Goal: Communication & Community: Connect with others

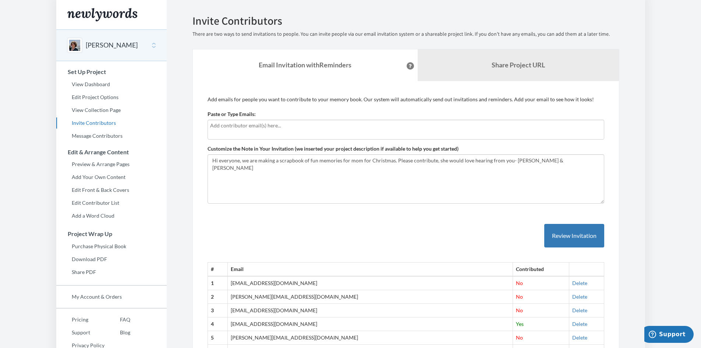
click at [271, 134] on div at bounding box center [406, 130] width 397 height 20
type input "[EMAIL_ADDRESS][DOMAIN_NAME]"
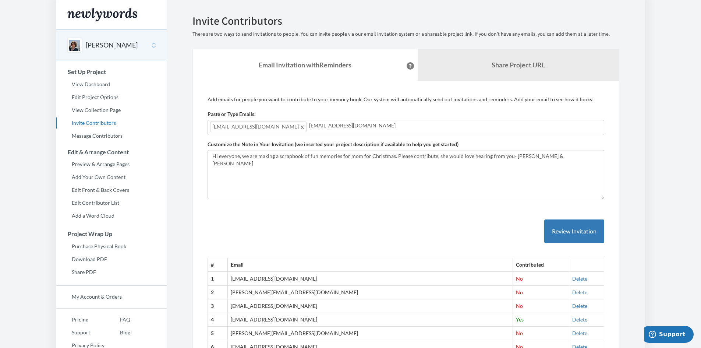
type input "[EMAIL_ADDRESS][DOMAIN_NAME]"
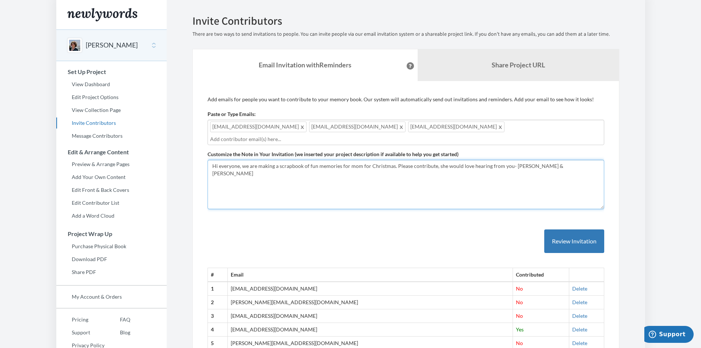
drag, startPoint x: 566, startPoint y: 154, endPoint x: 84, endPoint y: 152, distance: 481.9
click at [84, 152] on div "Main menu [PERSON_NAME] Select a project [PERSON_NAME] Start Project Set Up Pro…" at bounding box center [350, 320] width 589 height 640
click at [272, 178] on textarea "Hi everyone, we are making a scrapbook of fun memories for mom for Christmas. P…" at bounding box center [406, 184] width 397 height 49
drag, startPoint x: 217, startPoint y: 158, endPoint x: 211, endPoint y: 158, distance: 5.5
click at [211, 160] on textarea "Hi everyone, we are making a scrapbook of fun memories for mom for Christmas. P…" at bounding box center [406, 184] width 397 height 49
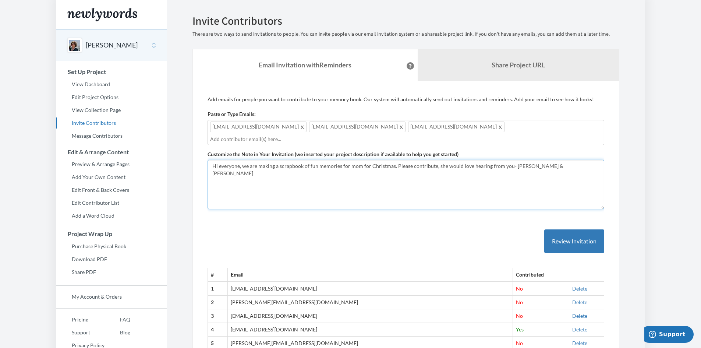
click at [241, 160] on textarea "Hi everyone, we are making a scrapbook of fun memories for mom for Christmas. P…" at bounding box center [406, 184] width 397 height 49
click at [515, 160] on textarea "Hi everyone, we are making a scrapbook of fun memories for mom for Christmas. P…" at bounding box center [406, 184] width 397 height 49
drag, startPoint x: 235, startPoint y: 164, endPoint x: 215, endPoint y: 165, distance: 19.9
click at [215, 165] on textarea "Hi everyone, we are making a scrapbook of fun memories for mom for Christmas. P…" at bounding box center [406, 184] width 397 height 49
drag, startPoint x: 579, startPoint y: 158, endPoint x: 563, endPoint y: 158, distance: 16.2
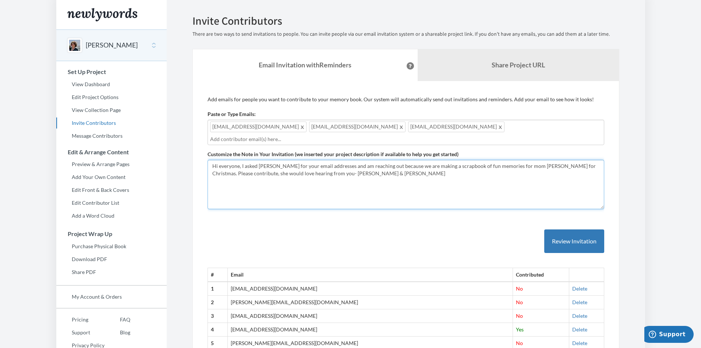
click at [563, 160] on textarea "Hi everyone, we are making a scrapbook of fun memories for mom for Christmas. P…" at bounding box center [406, 184] width 397 height 49
drag, startPoint x: 400, startPoint y: 163, endPoint x: 328, endPoint y: 160, distance: 72.6
click at [328, 160] on textarea "Hi everyone, we are making a scrapbook of fun memories for mom for Christmas. P…" at bounding box center [406, 184] width 397 height 49
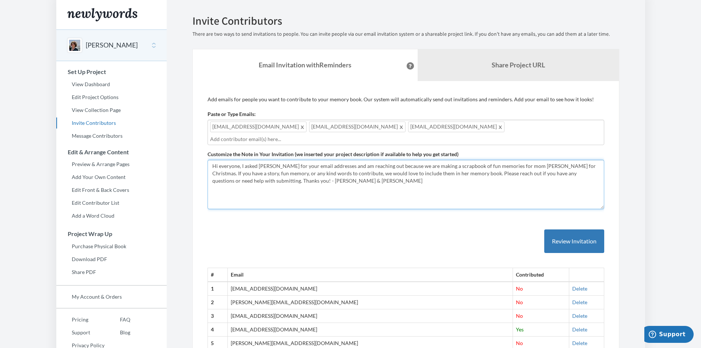
click at [516, 160] on textarea "Hi everyone, we are making a scrapbook of fun memories for mom for Christmas. P…" at bounding box center [406, 184] width 397 height 49
click at [530, 160] on textarea "Hi everyone, we are making a scrapbook of fun memories for mom for Christmas. P…" at bounding box center [406, 184] width 397 height 49
click at [239, 171] on textarea "Hi everyone, we are making a scrapbook of fun memories for mom for Christmas. P…" at bounding box center [406, 184] width 397 height 49
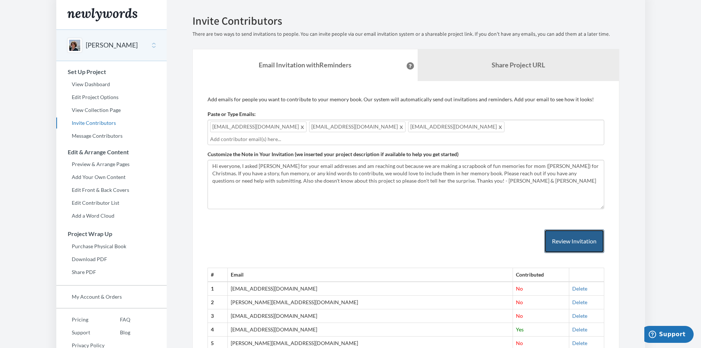
click at [574, 231] on button "Review Invitation" at bounding box center [574, 241] width 60 height 24
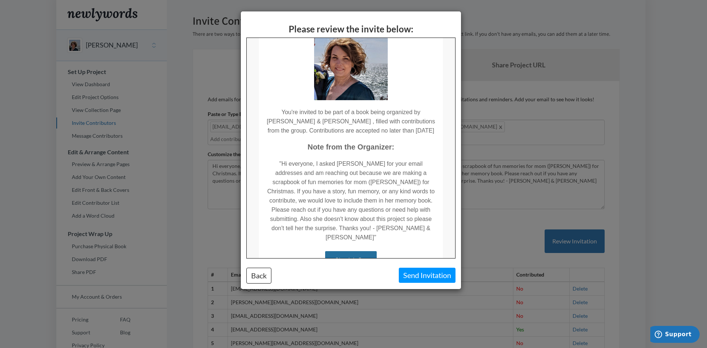
scroll to position [124, 0]
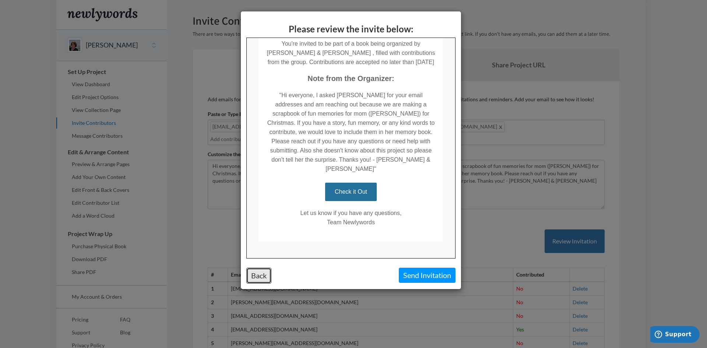
click at [258, 274] on button "Back" at bounding box center [258, 276] width 25 height 16
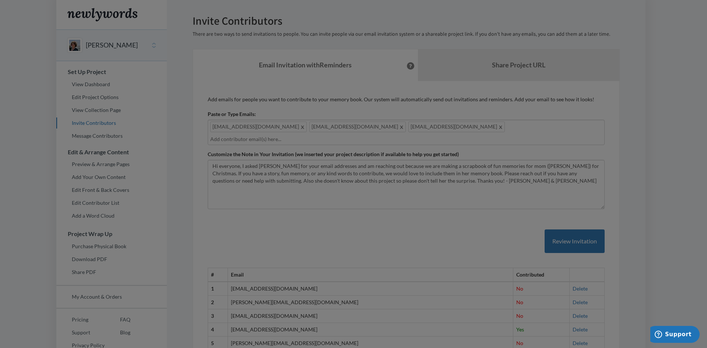
scroll to position [0, 0]
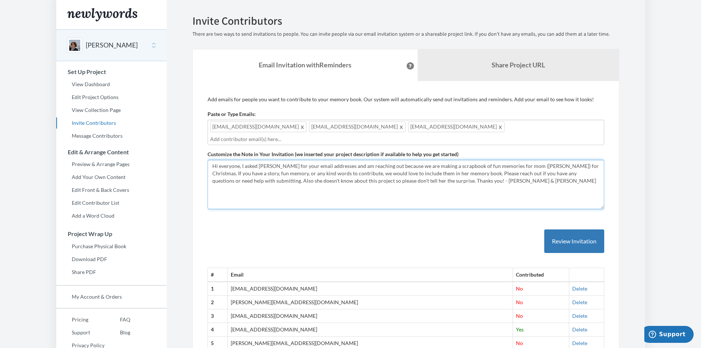
drag, startPoint x: 240, startPoint y: 159, endPoint x: 207, endPoint y: 155, distance: 34.1
click at [207, 155] on div "Add emails for people you want to contribute to your memory book. Our system wi…" at bounding box center [406, 349] width 427 height 537
click at [569, 231] on button "Review Invitation" at bounding box center [574, 241] width 60 height 24
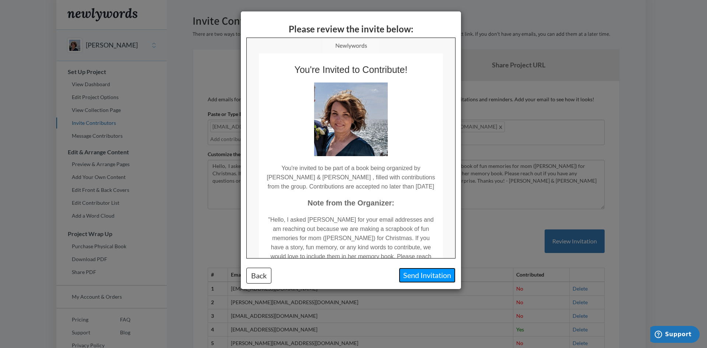
click at [416, 275] on button "Send Invitation" at bounding box center [427, 275] width 57 height 15
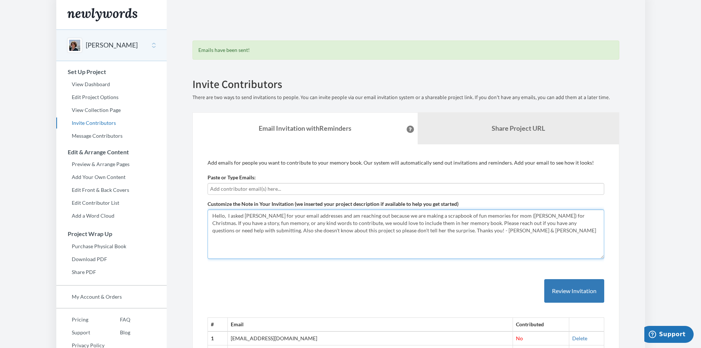
drag, startPoint x: 332, startPoint y: 215, endPoint x: 192, endPoint y: 214, distance: 140.6
click at [386, 216] on textarea "Hi everyone, we are making a scrapbook of fun memories for mom for Christmas. P…" at bounding box center [406, 233] width 397 height 49
type textarea "We are reaching out because we are making a scrapbook of fun memories for our m…"
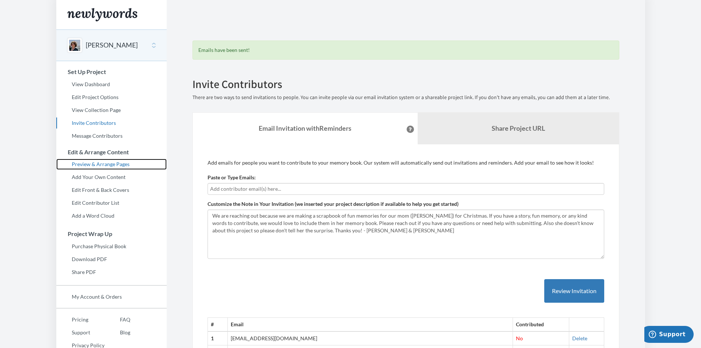
click at [84, 165] on link "Preview & Arrange Pages" at bounding box center [111, 164] width 110 height 11
